Goal: Information Seeking & Learning: Learn about a topic

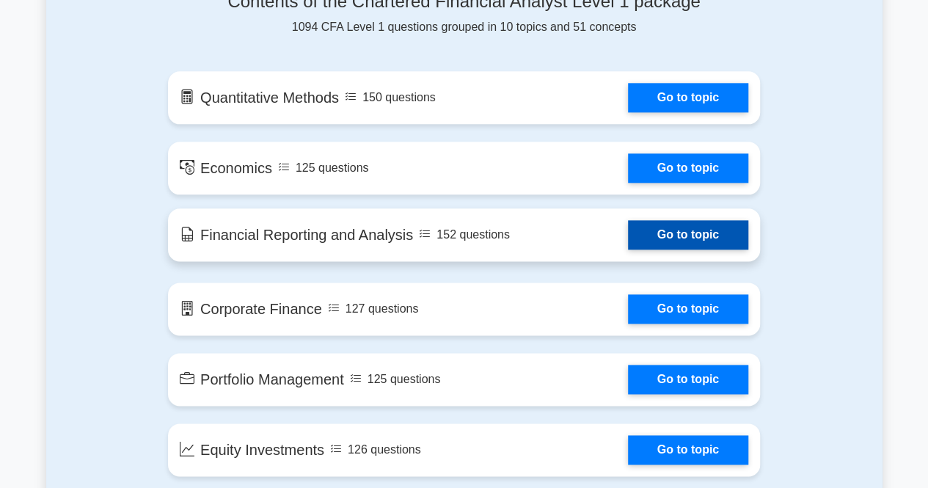
scroll to position [815, 0]
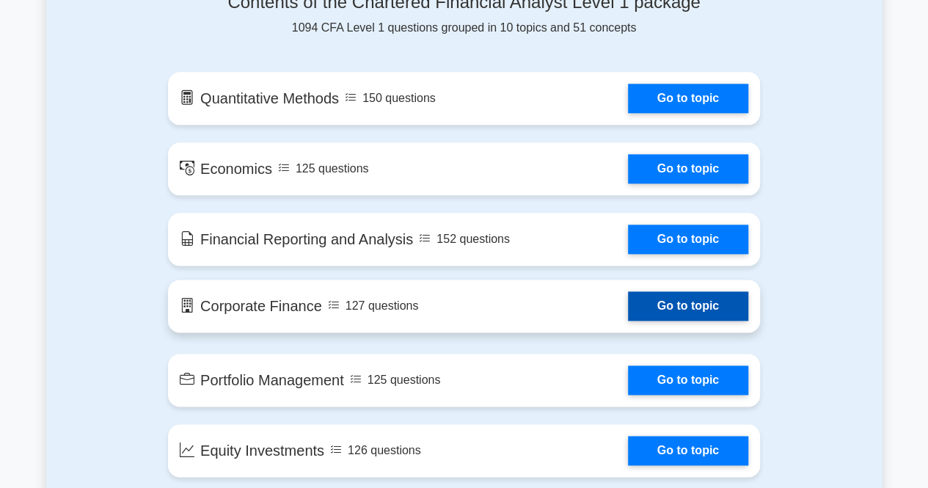
click at [684, 304] on link "Go to topic" at bounding box center [688, 305] width 120 height 29
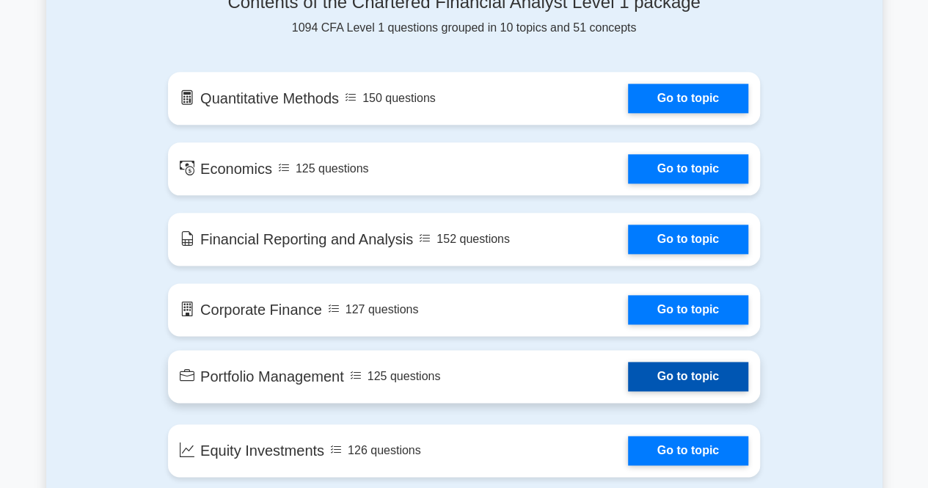
click at [695, 376] on link "Go to topic" at bounding box center [688, 376] width 120 height 29
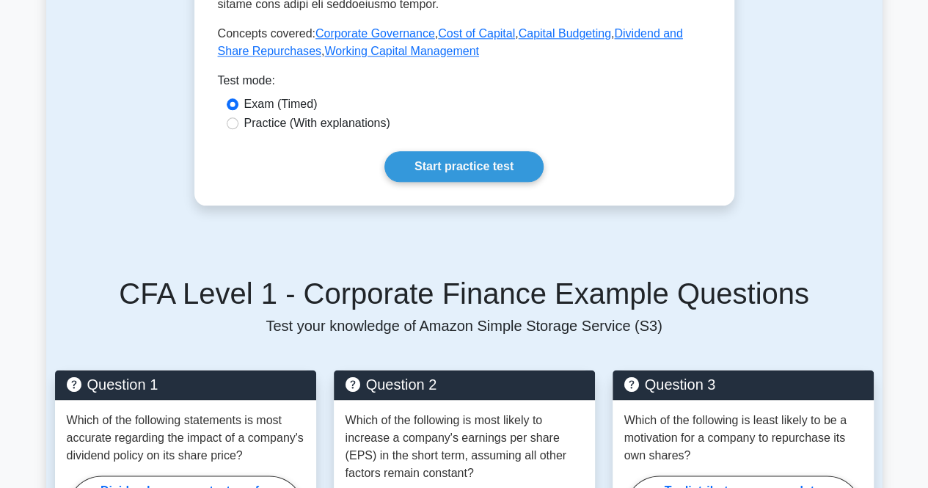
scroll to position [799, 0]
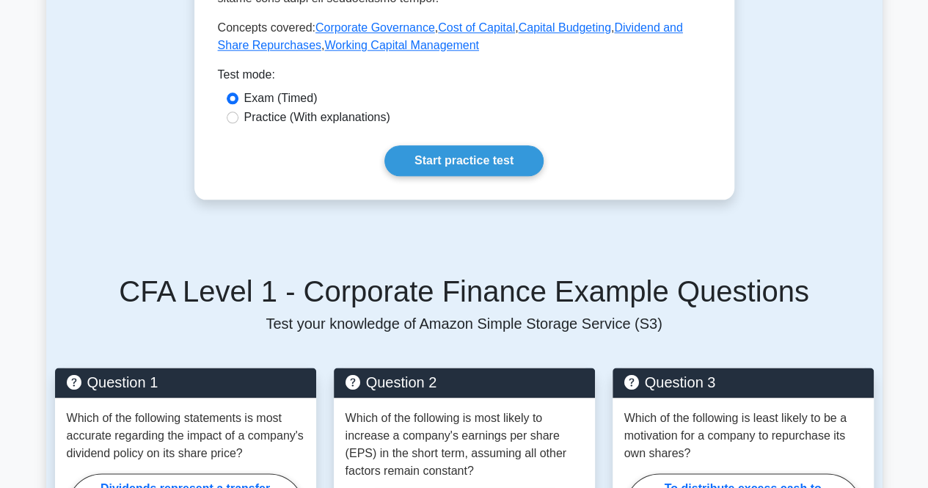
click at [277, 109] on label "Practice (With explanations)" at bounding box center [317, 118] width 146 height 18
click at [238, 111] on input "Practice (With explanations)" at bounding box center [233, 117] width 12 height 12
radio input "true"
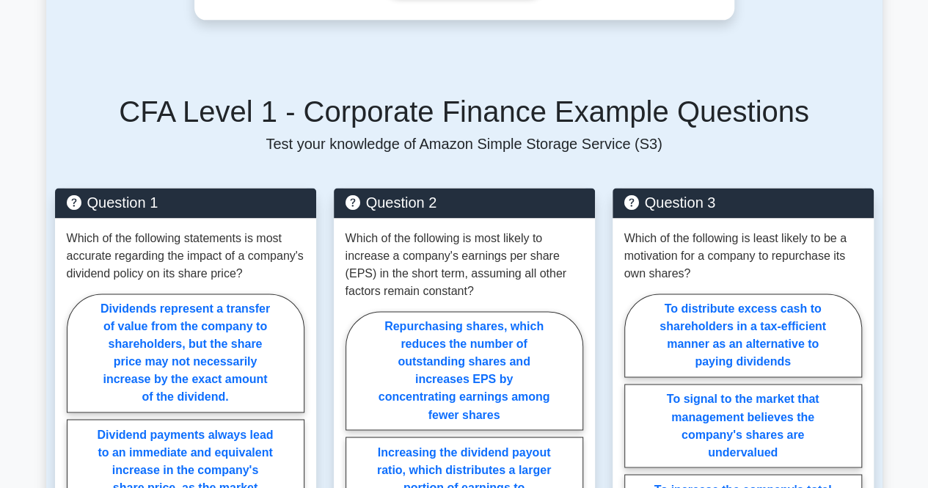
scroll to position [977, 0]
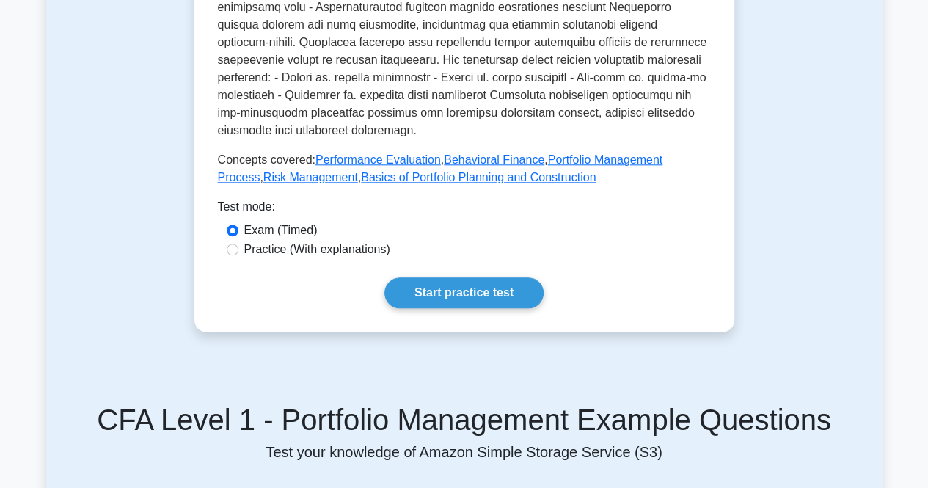
scroll to position [710, 0]
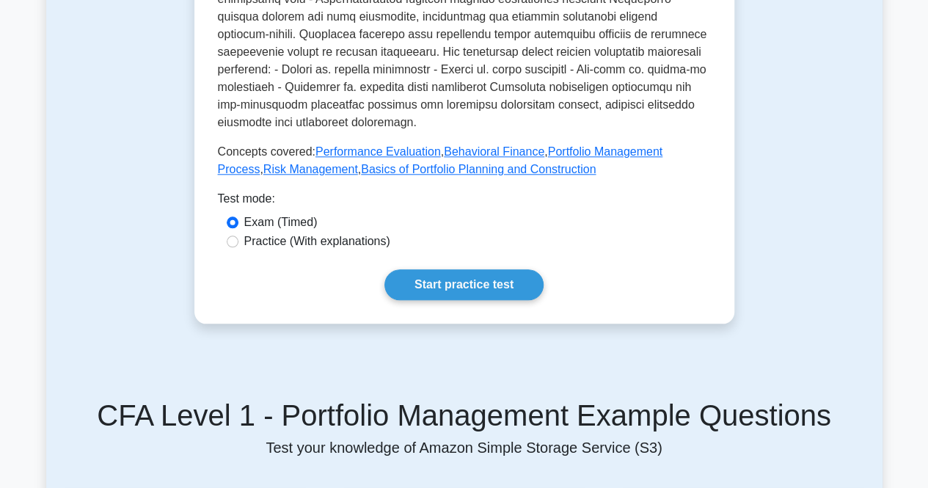
click at [274, 243] on label "Practice (With explanations)" at bounding box center [317, 241] width 146 height 18
click at [238, 243] on input "Practice (With explanations)" at bounding box center [233, 241] width 12 height 12
radio input "true"
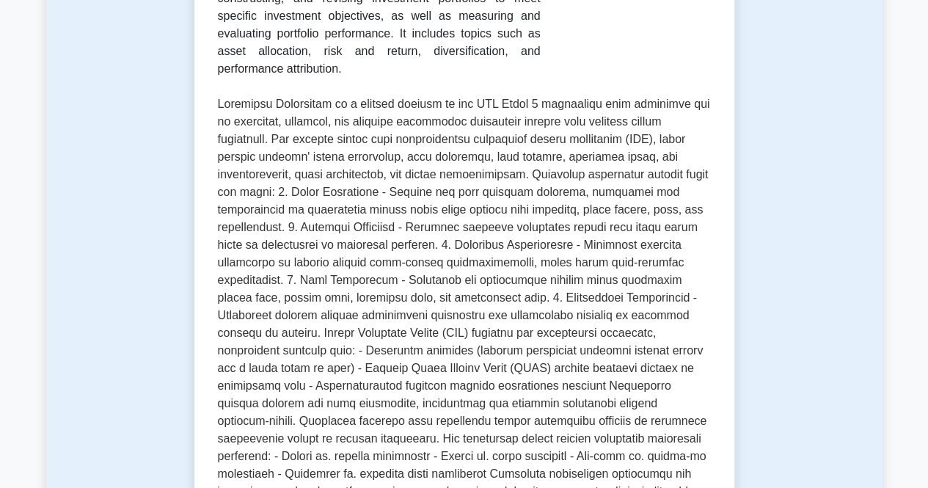
scroll to position [0, 0]
